Goal: Information Seeking & Learning: Learn about a topic

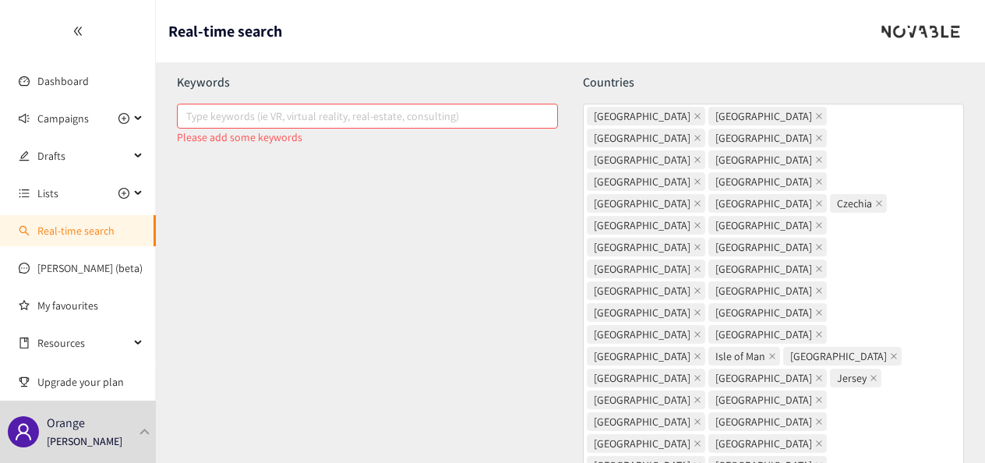
click at [82, 25] on div at bounding box center [77, 31] width 155 height 62
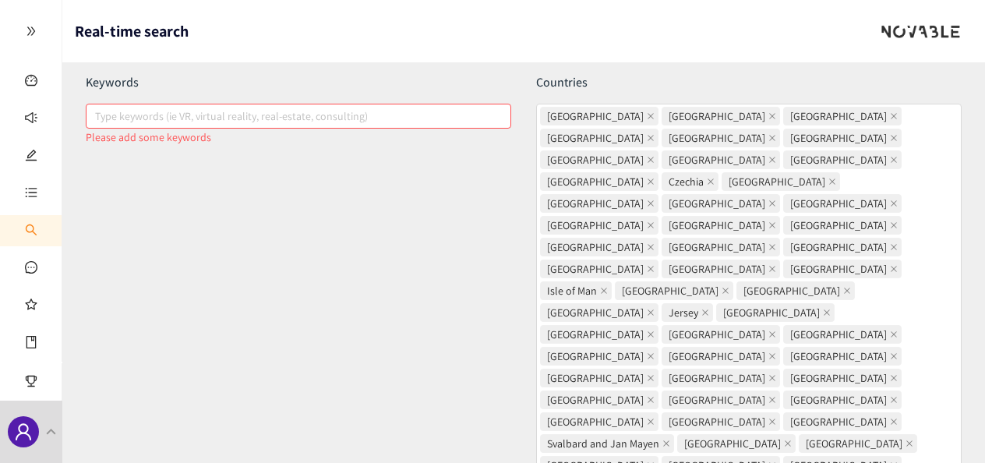
click at [341, 112] on div at bounding box center [291, 116] width 402 height 19
click at [98, 112] on input "Type keywords (ie VR, virtual reality, real-estate, consulting)" at bounding box center [96, 116] width 3 height 19
paste input "search"
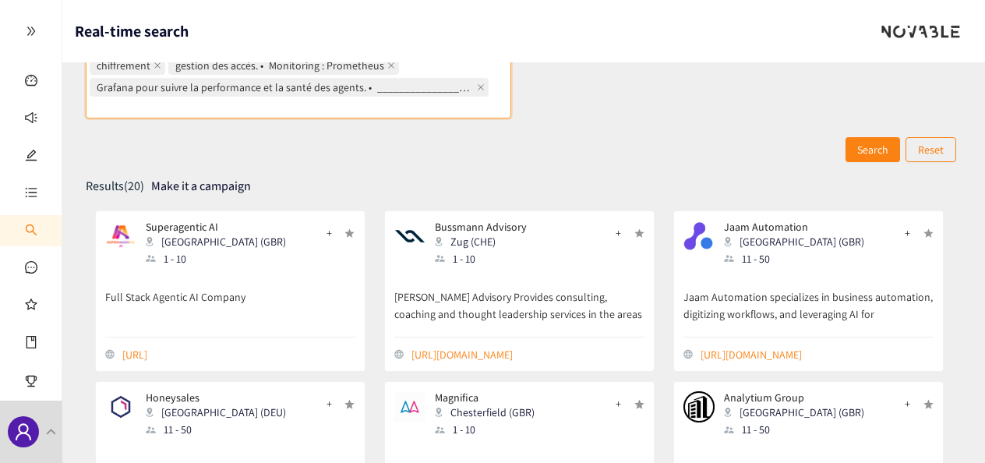
scroll to position [786, 0]
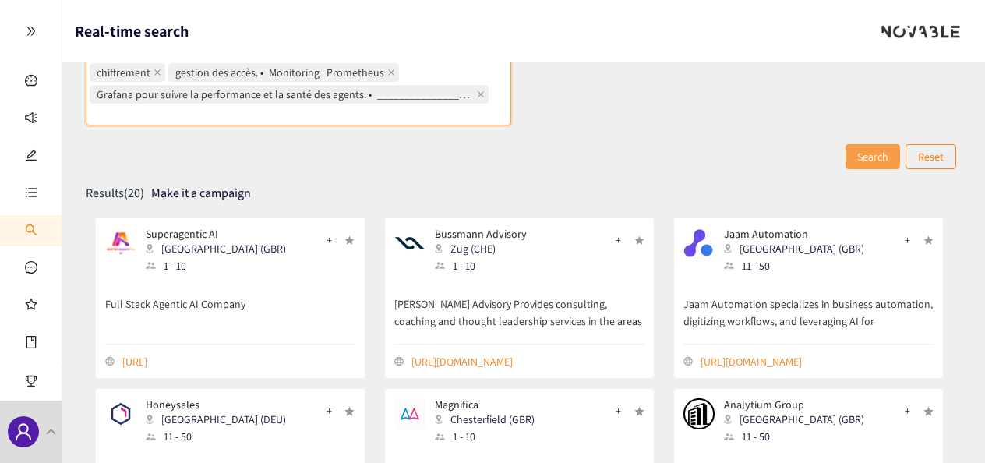
click at [875, 152] on span "Search" at bounding box center [872, 156] width 31 height 17
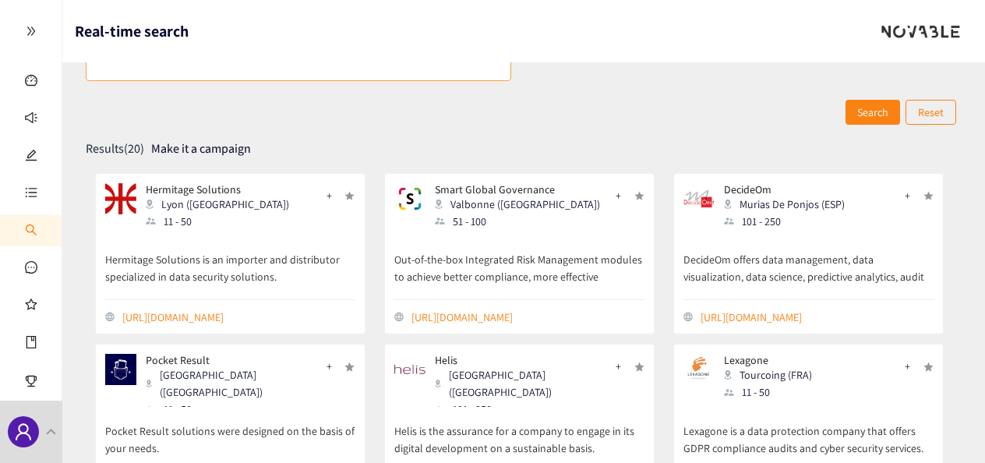
scroll to position [849, 0]
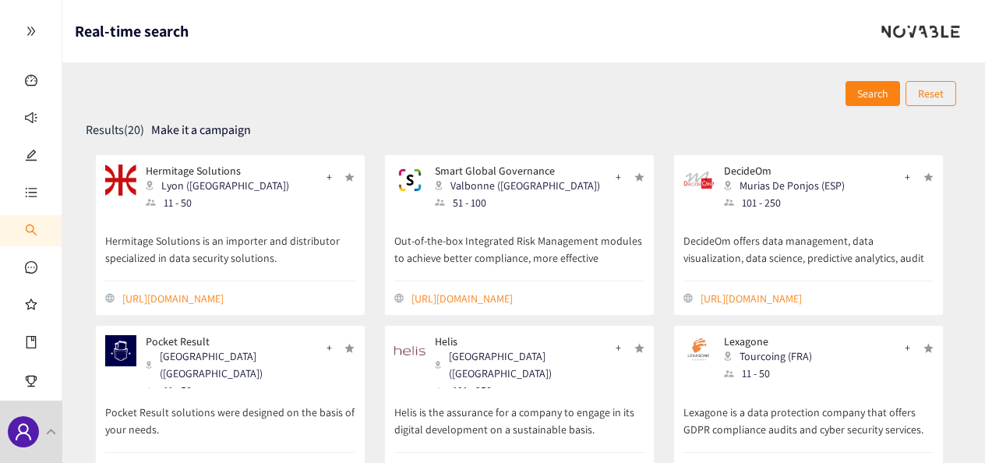
click at [217, 238] on p "Hermitage Solutions is an importer and distributor specialized in data security…" at bounding box center [230, 242] width 250 height 51
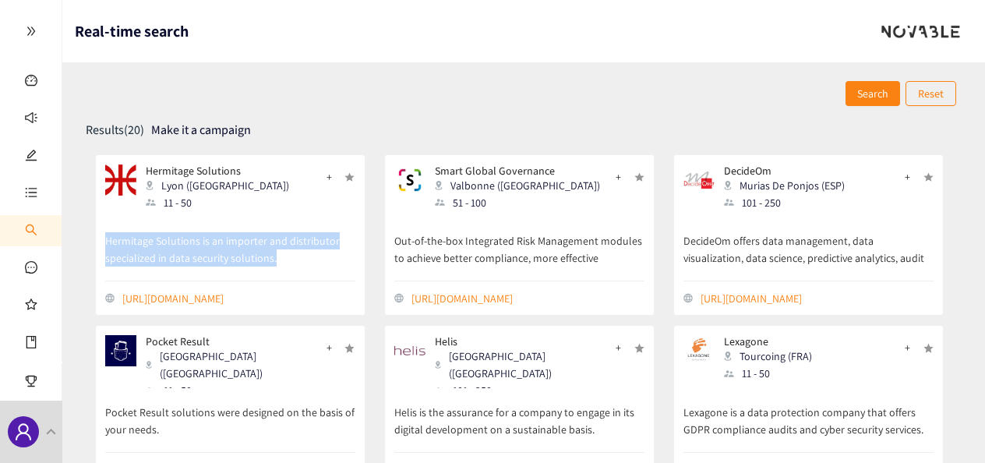
click at [217, 238] on p "Hermitage Solutions is an importer and distributor specialized in data security…" at bounding box center [230, 242] width 250 height 51
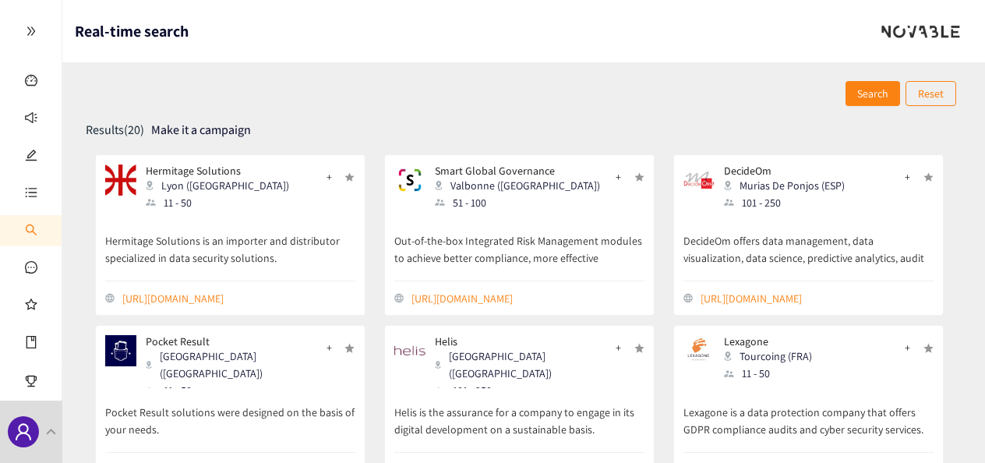
click at [482, 244] on p "Out-of-the-box Integrated Risk Management modules to achieve better compliance,…" at bounding box center [519, 242] width 250 height 51
click at [511, 93] on div "Search Reset" at bounding box center [524, 93] width 877 height 25
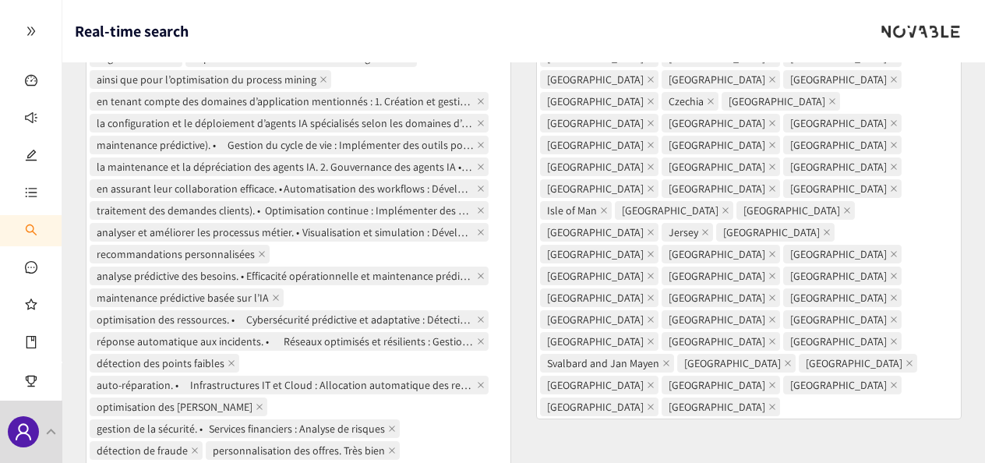
scroll to position [0, 0]
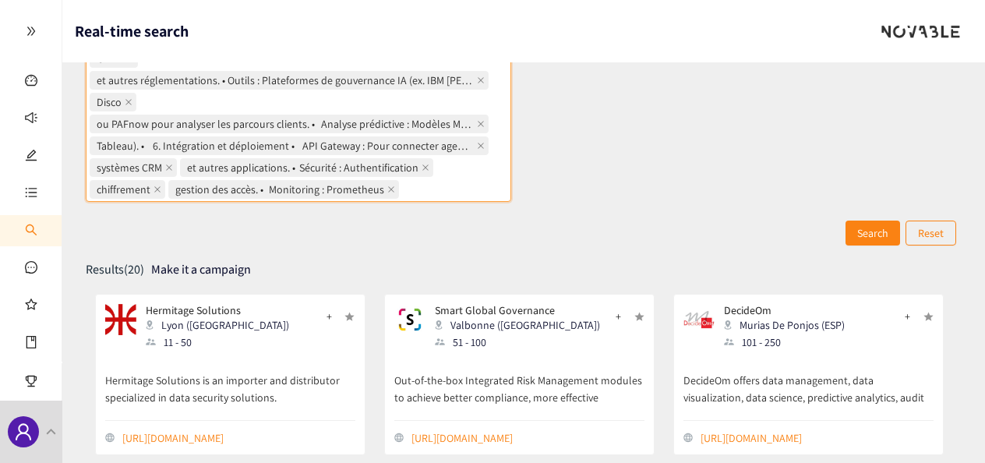
click at [349, 117] on span "ou PAFnow pour analyser les parcours clients. • Analyse prédictive : Modèles ML…" at bounding box center [285, 123] width 377 height 17
click at [402, 180] on input "Voici une proposition structurée de solutions pour la création la gestion la go…" at bounding box center [403, 189] width 3 height 19
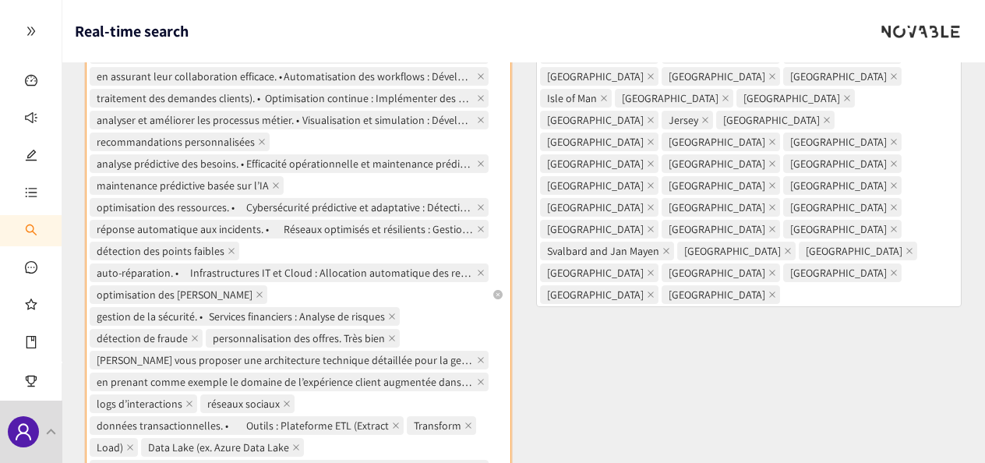
scroll to position [0, 0]
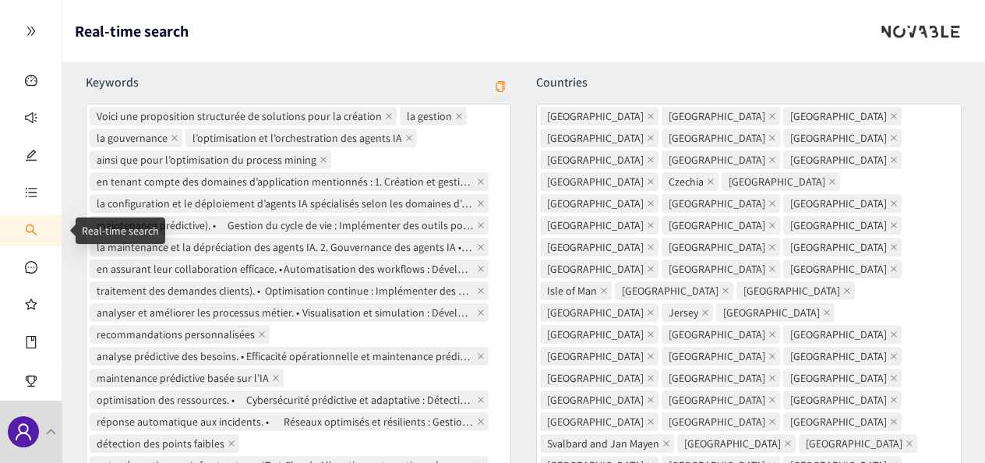
click at [45, 226] on link "Real-time search" at bounding box center [83, 231] width 77 height 14
click at [134, 228] on link "Real-time search" at bounding box center [120, 231] width 77 height 14
click at [31, 145] on span "edit" at bounding box center [31, 157] width 12 height 31
click at [33, 124] on span "sound" at bounding box center [31, 119] width 12 height 31
click at [45, 226] on link "Real-time search" at bounding box center [83, 231] width 77 height 14
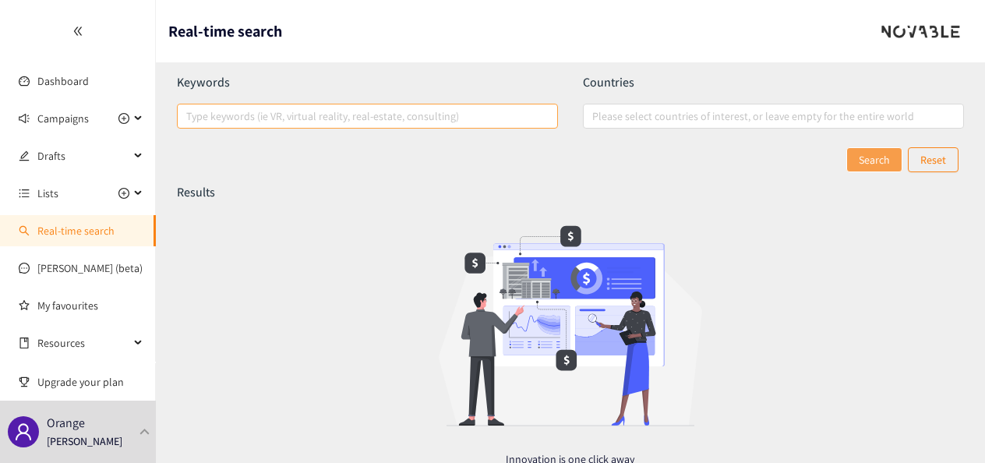
click at [242, 113] on div at bounding box center [360, 116] width 358 height 19
click at [189, 113] on input "Type keywords (ie VR, virtual reality, real-estate, consulting)" at bounding box center [187, 116] width 3 height 19
paste input "search"
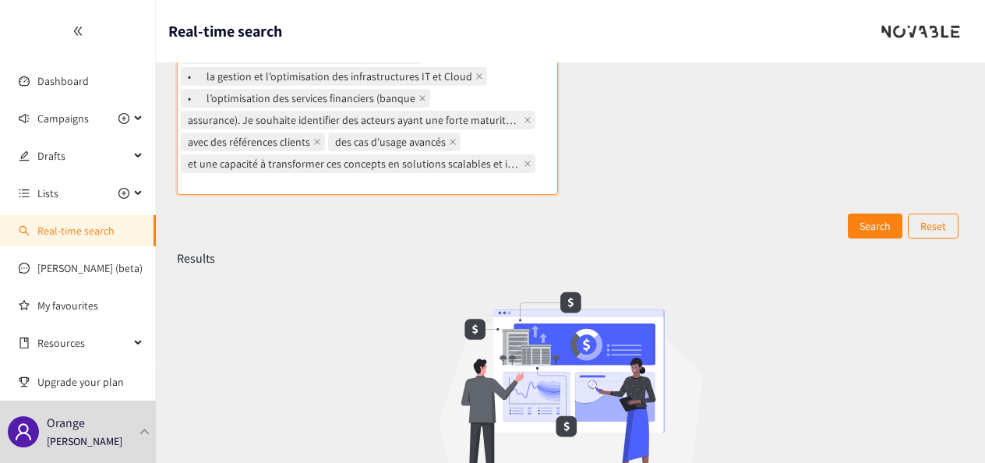
scroll to position [327, 0]
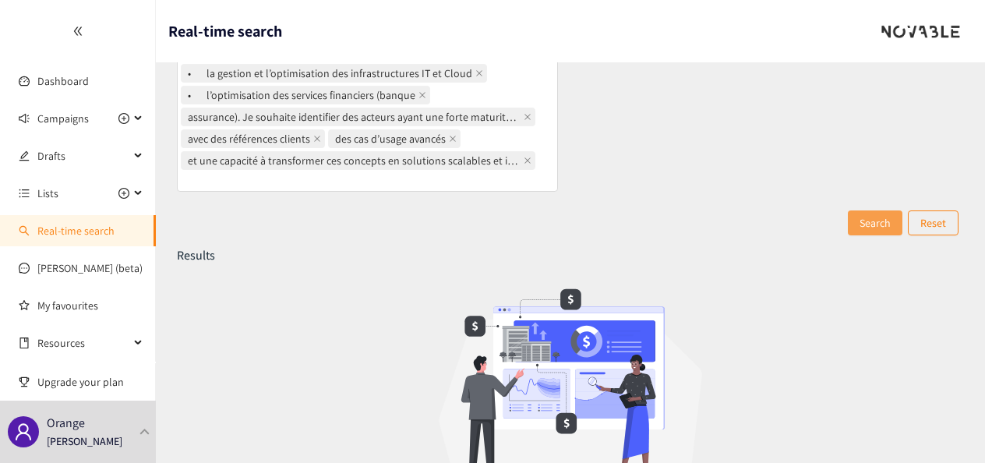
click at [890, 213] on button "Search" at bounding box center [875, 222] width 55 height 25
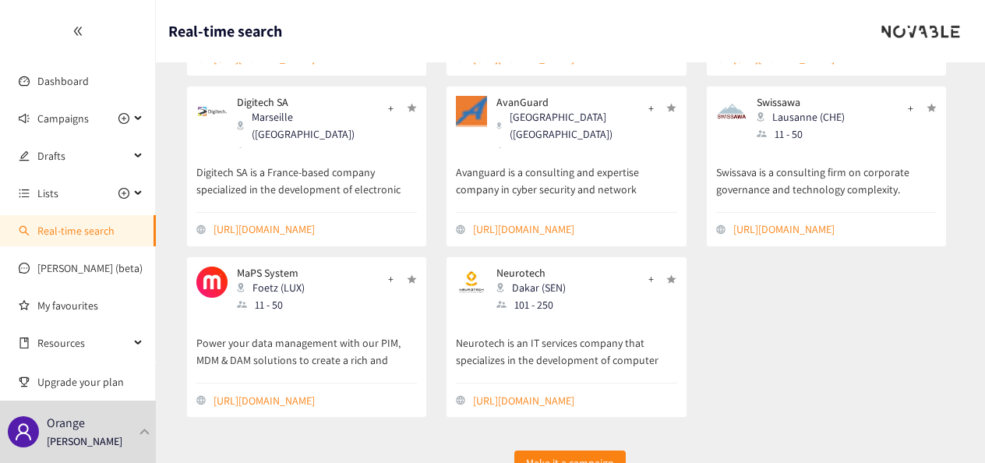
scroll to position [1379, 0]
click at [847, 179] on p "Swissava is a consulting firm on corporate governance and technology complexity." at bounding box center [826, 174] width 221 height 51
